Goal: Find specific page/section: Find specific page/section

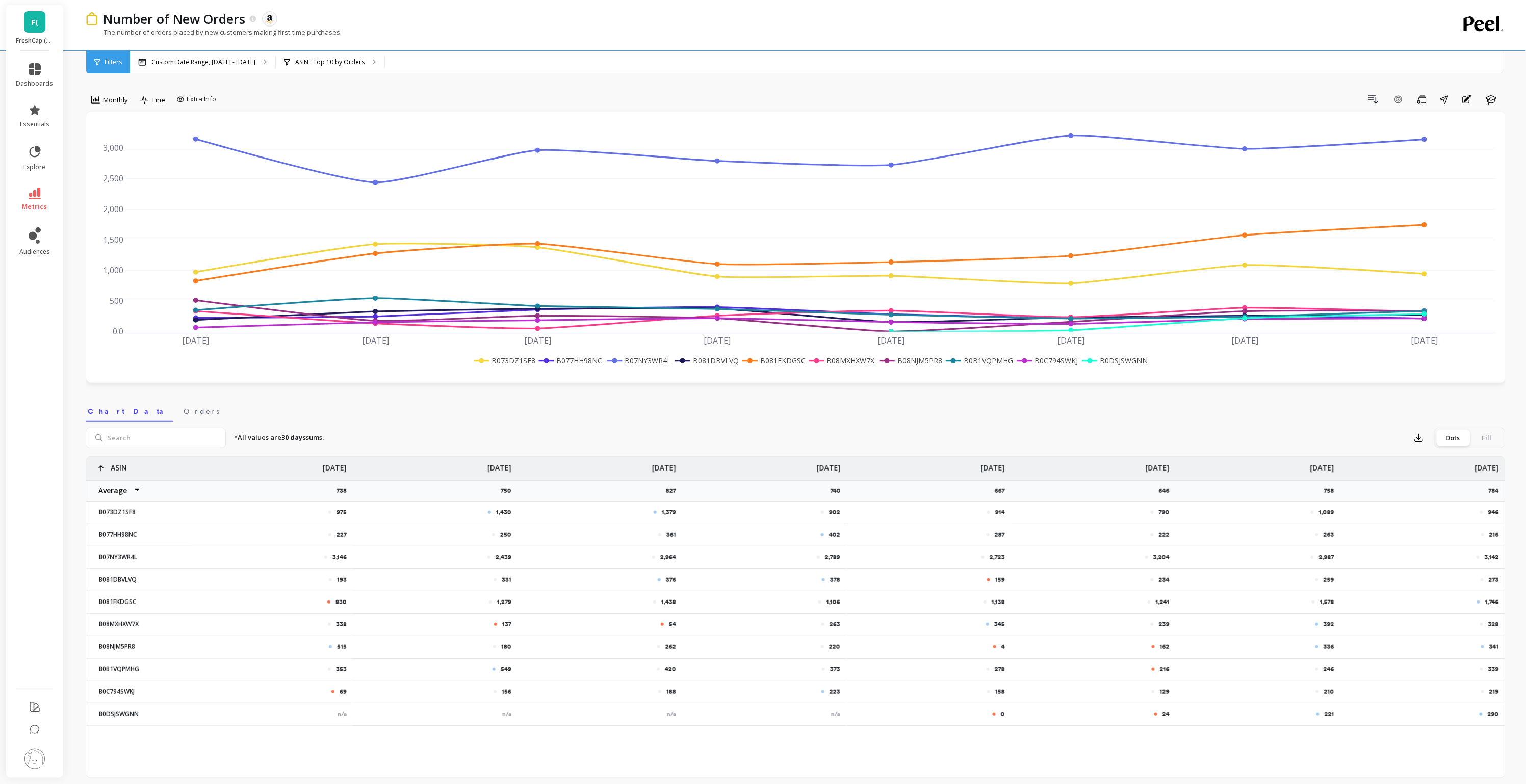
click at [37, 29] on link "F(" at bounding box center [34, 22] width 21 height 21
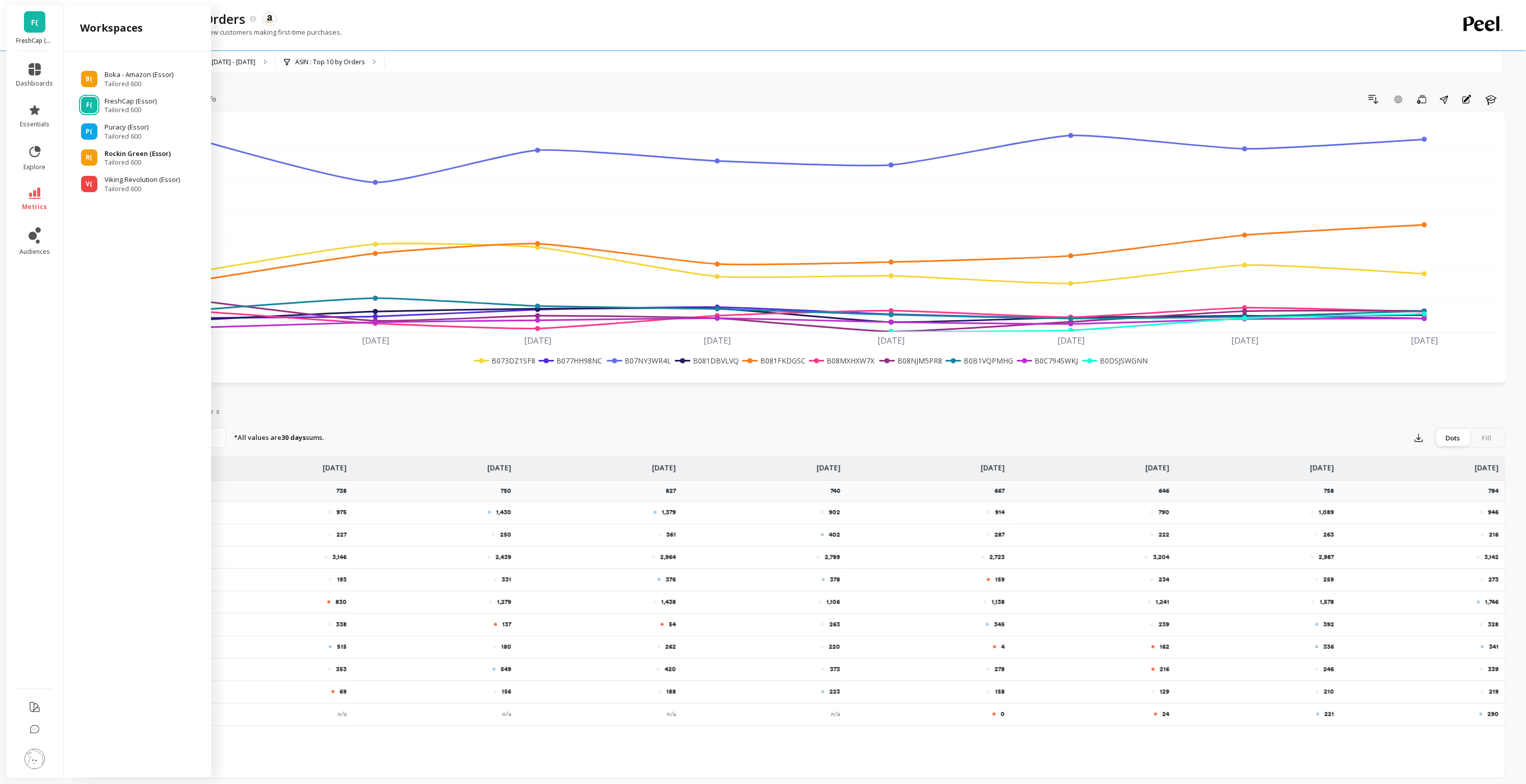
click at [114, 152] on p "Rockin Green (Essor)" at bounding box center [137, 153] width 66 height 10
